Goal: Task Accomplishment & Management: Complete application form

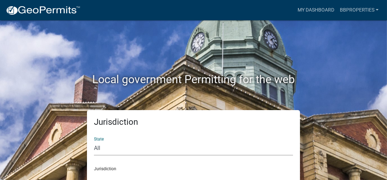
click at [181, 149] on select "All [US_STATE] [US_STATE] [US_STATE] [US_STATE] [US_STATE] [US_STATE] [US_STATE…" at bounding box center [193, 148] width 199 height 14
select select "[US_STATE]"
click at [94, 141] on select "All [US_STATE] [US_STATE] [US_STATE] [US_STATE] [US_STATE] [US_STATE] [US_STATE…" at bounding box center [193, 148] width 199 height 14
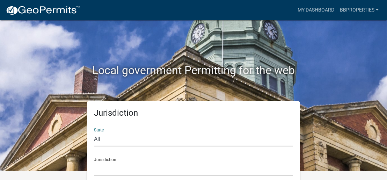
scroll to position [18, 0]
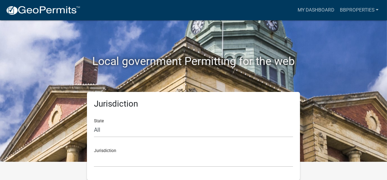
click at [138, 150] on div "Jurisdiction [GEOGRAPHIC_DATA], [US_STATE][PERSON_NAME][GEOGRAPHIC_DATA], [US_S…" at bounding box center [193, 155] width 199 height 24
click at [110, 156] on select "[GEOGRAPHIC_DATA], [US_STATE][PERSON_NAME][GEOGRAPHIC_DATA], [US_STATE][PERSON_…" at bounding box center [193, 160] width 199 height 14
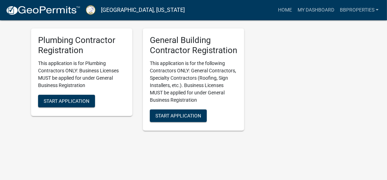
scroll to position [1750, 0]
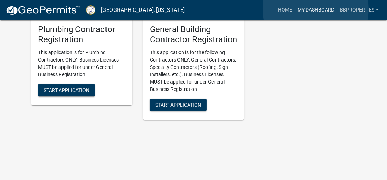
click at [314, 9] on link "My Dashboard" at bounding box center [316, 9] width 42 height 13
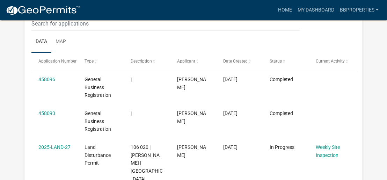
scroll to position [105, 0]
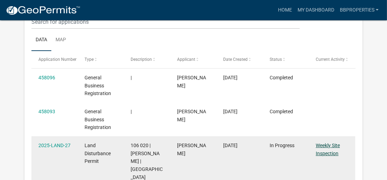
click at [321, 153] on link "Weekly Site Inspection" at bounding box center [328, 150] width 24 height 14
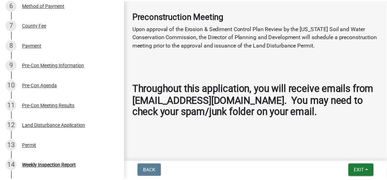
scroll to position [306, 0]
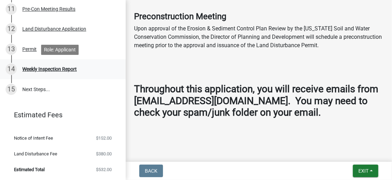
click at [61, 70] on div "Weekly Inspection Report" at bounding box center [49, 69] width 55 height 5
click at [369, 169] on span "Exit" at bounding box center [364, 171] width 10 height 6
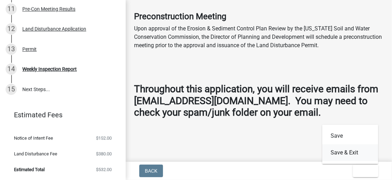
click at [342, 154] on button "Save & Exit" at bounding box center [350, 152] width 56 height 17
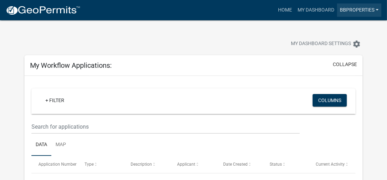
click at [365, 11] on link "BBproperties" at bounding box center [359, 9] width 44 height 13
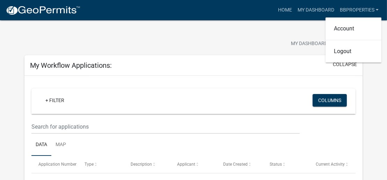
click at [199, 68] on div "My Workflow Applications: collapse" at bounding box center [193, 65] width 338 height 21
